Goal: Task Accomplishment & Management: Complete application form

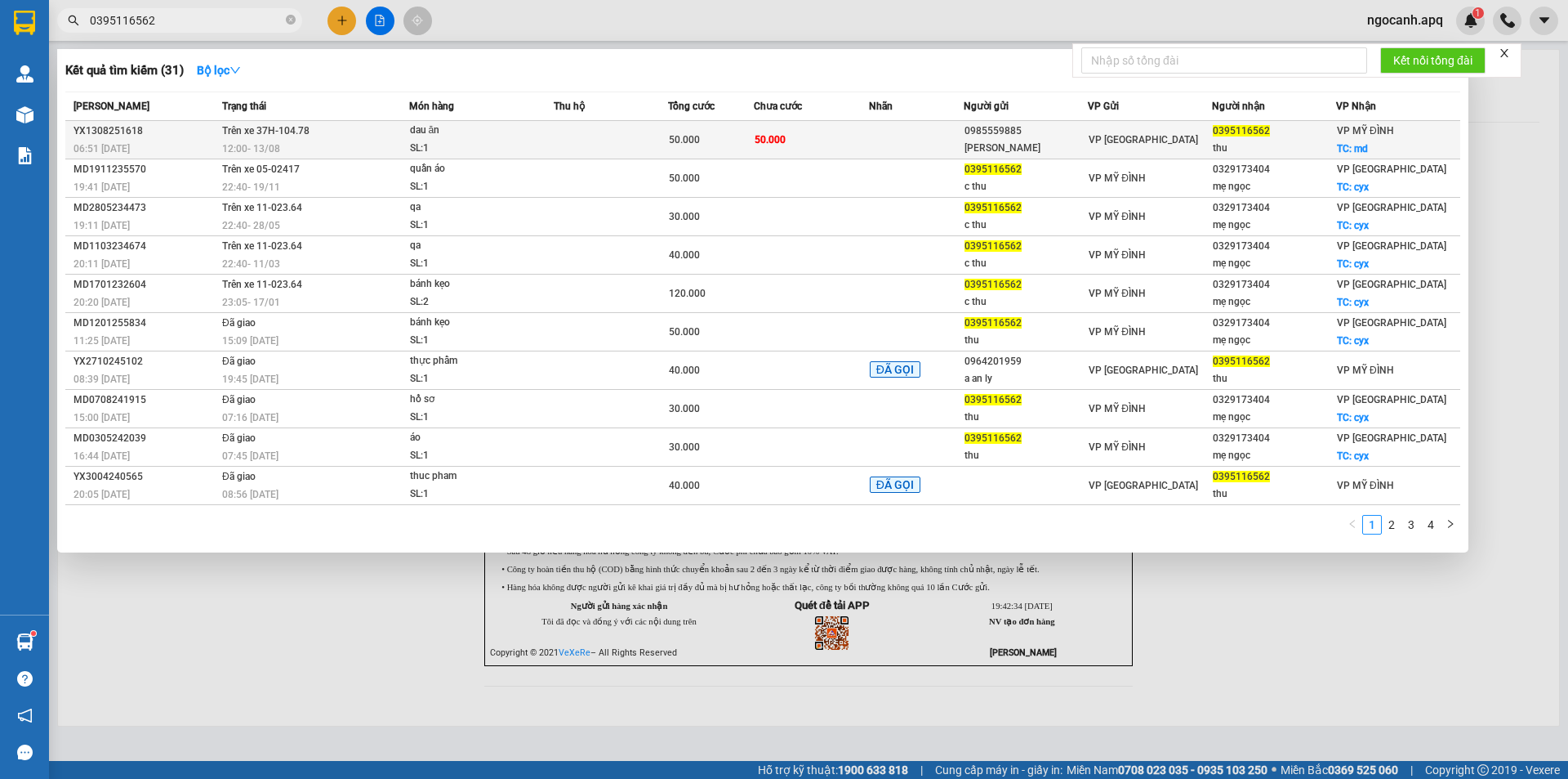
type input "0395116562"
click at [517, 131] on div "dau ăn" at bounding box center [471, 131] width 122 height 18
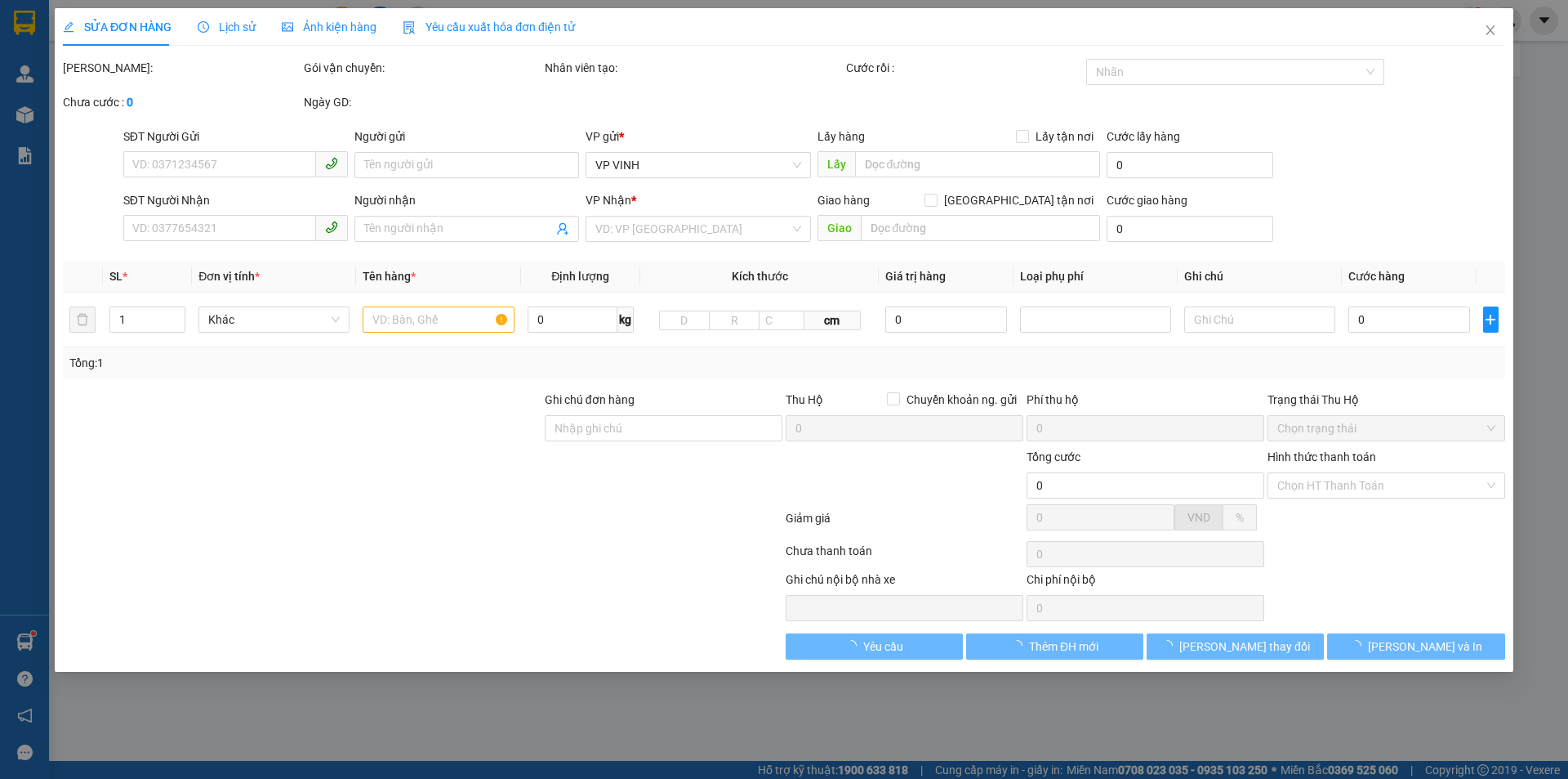
type input "0985559885"
type input "[PERSON_NAME]"
type input "0395116562"
type input "thu"
checkbox input "true"
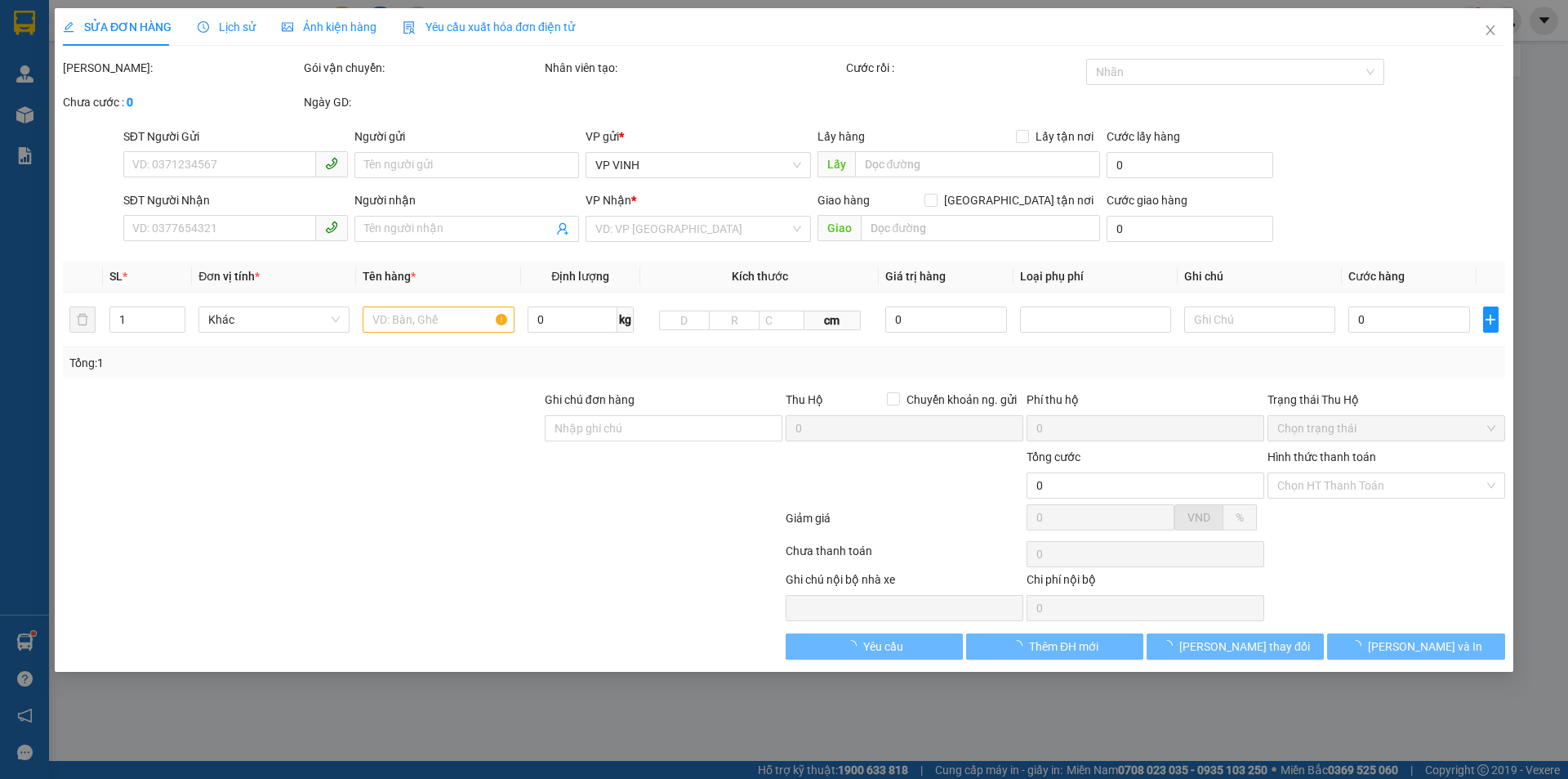
type input "md"
type input "50.000"
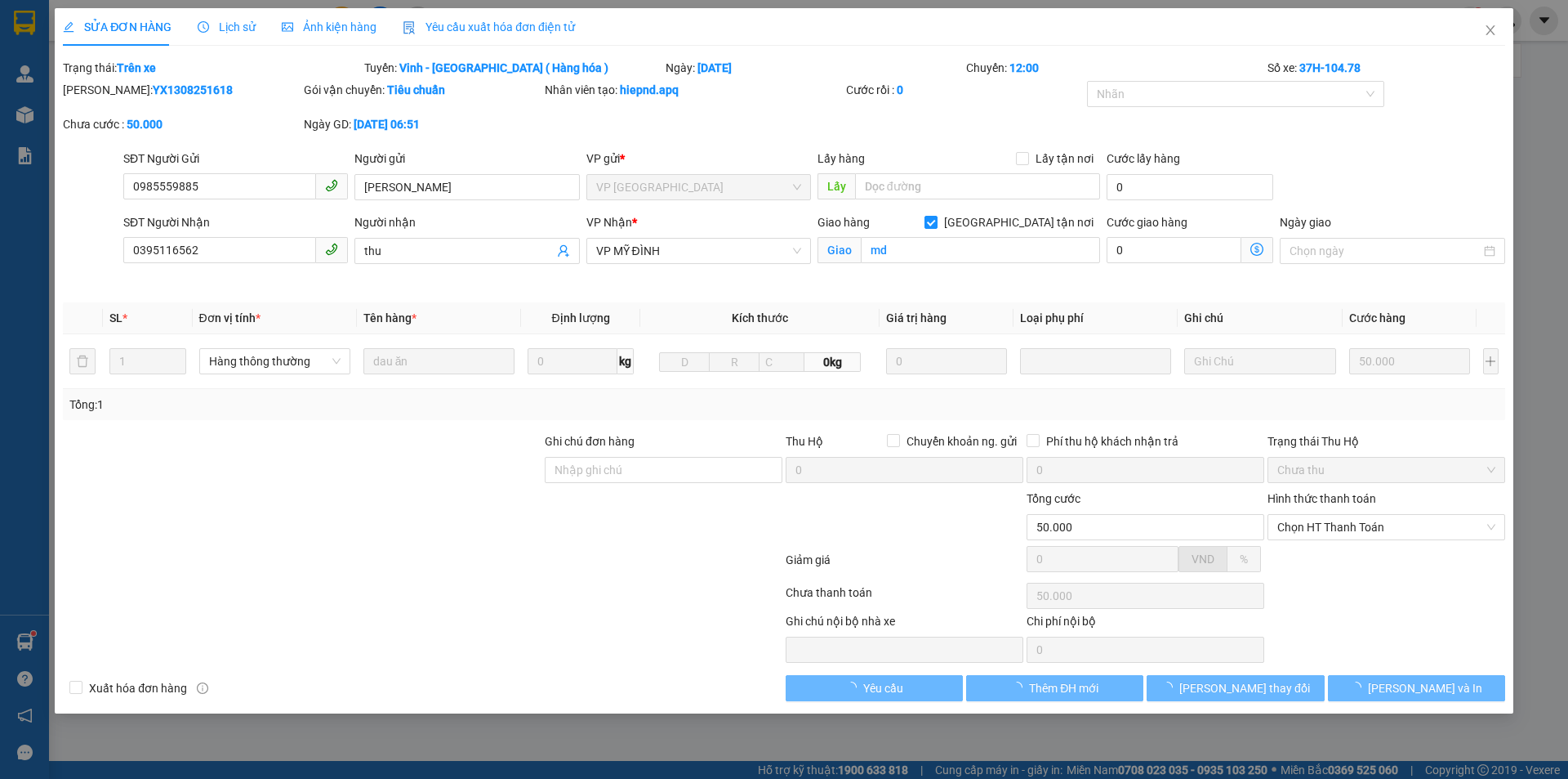
click at [242, 25] on span "Lịch sử" at bounding box center [226, 27] width 58 height 13
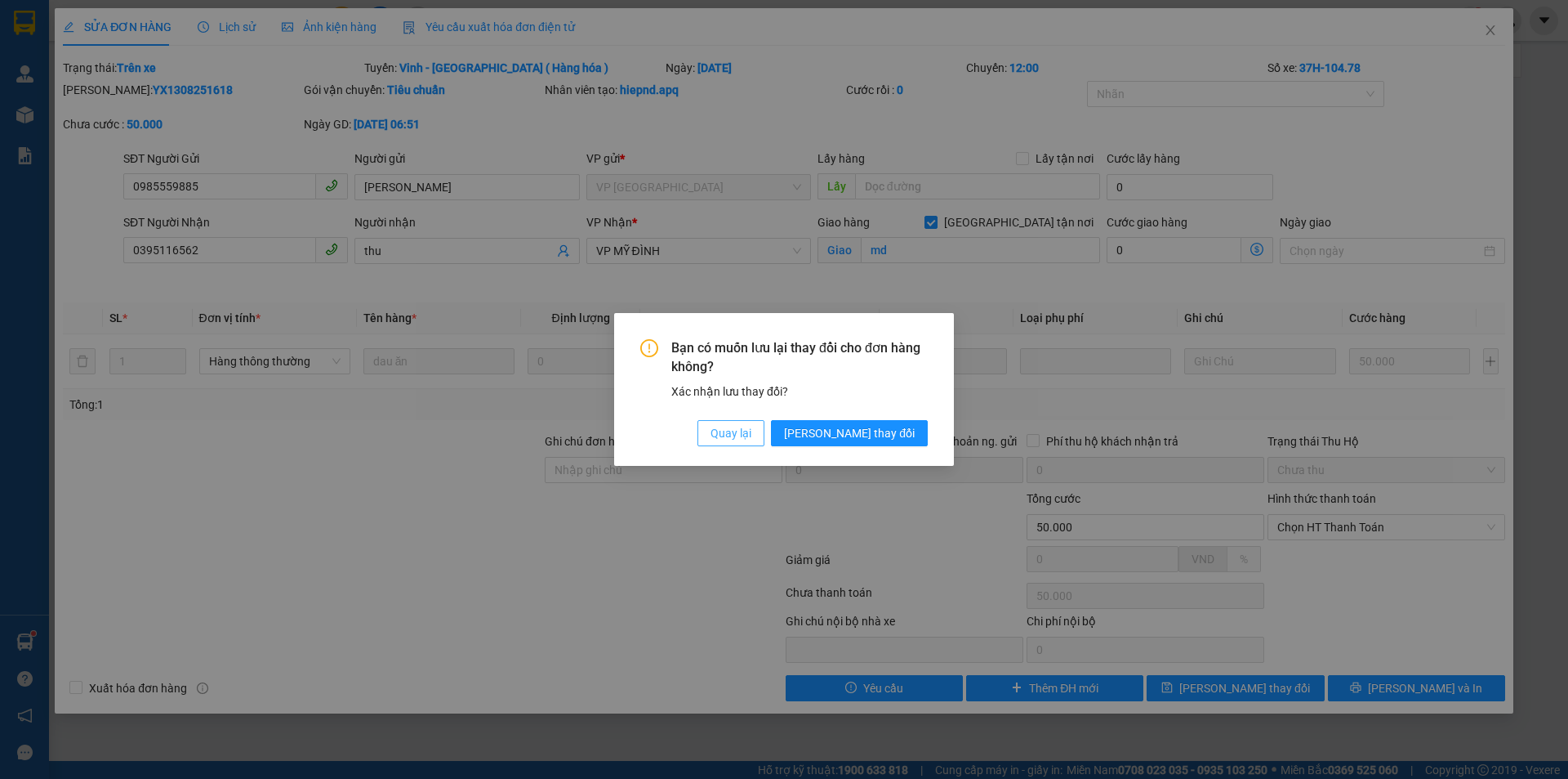
click at [751, 428] on span "Quay lại" at bounding box center [730, 433] width 40 height 18
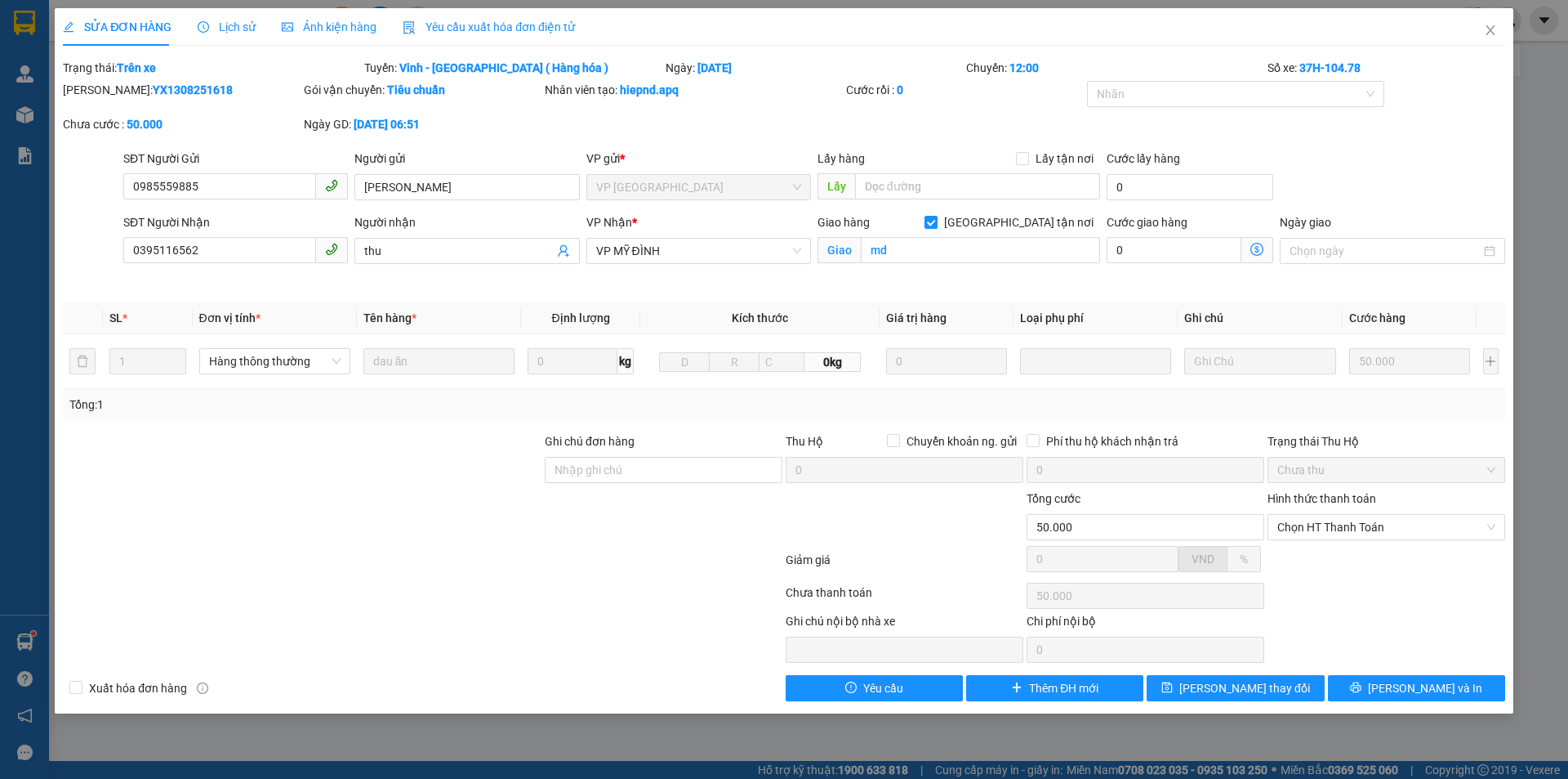
click at [242, 34] on div "Lịch sử" at bounding box center [226, 27] width 58 height 18
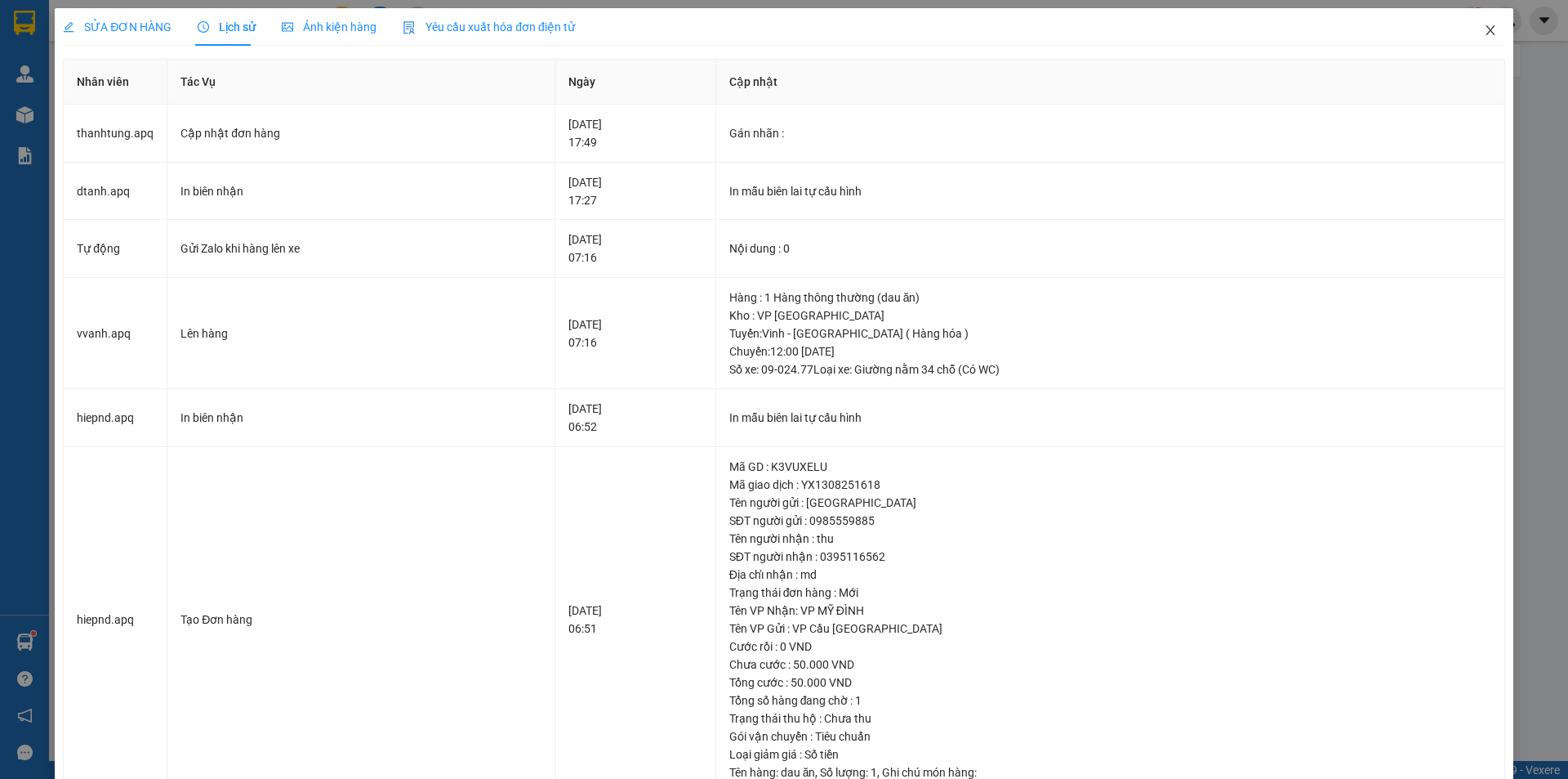
click at [1484, 32] on icon "close" at bounding box center [1490, 30] width 13 height 13
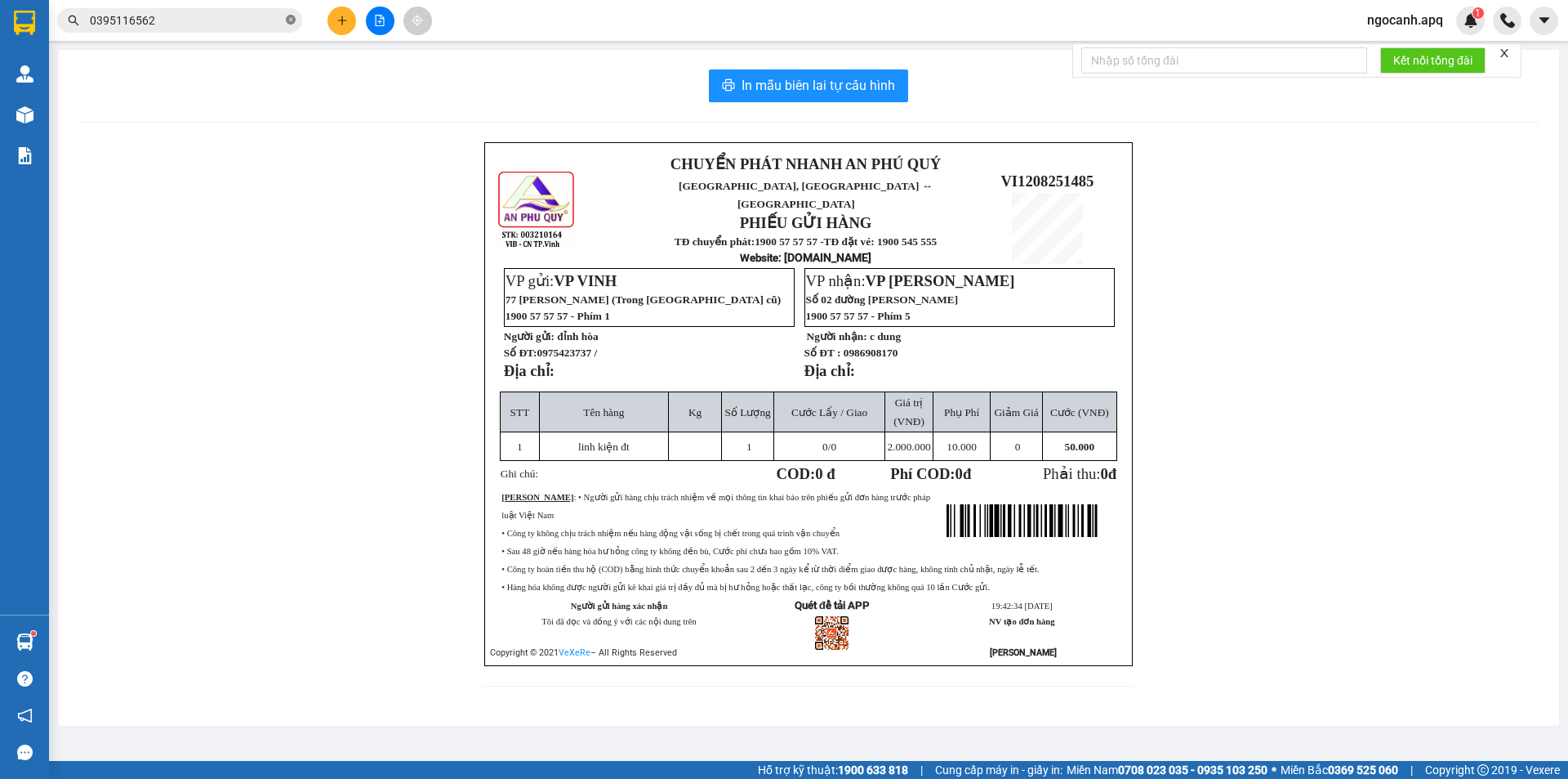
click at [287, 16] on icon "close-circle" at bounding box center [290, 20] width 10 height 10
click at [287, 16] on span at bounding box center [290, 21] width 10 height 18
